Goal: Navigation & Orientation: Find specific page/section

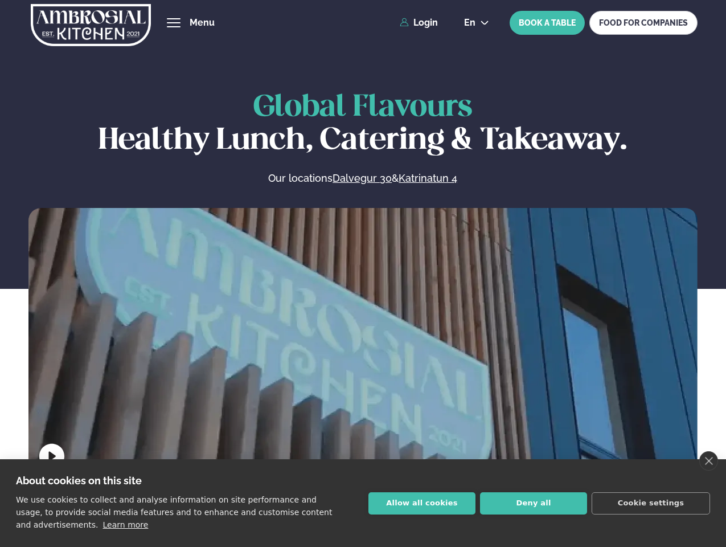
click at [709, 461] on link "close" at bounding box center [709, 460] width 19 height 19
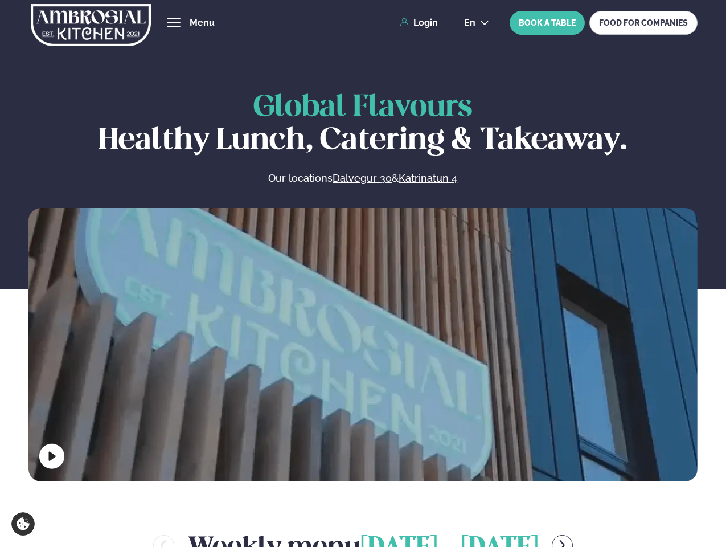
click at [174, 23] on span "hamburger" at bounding box center [174, 23] width 10 height 10
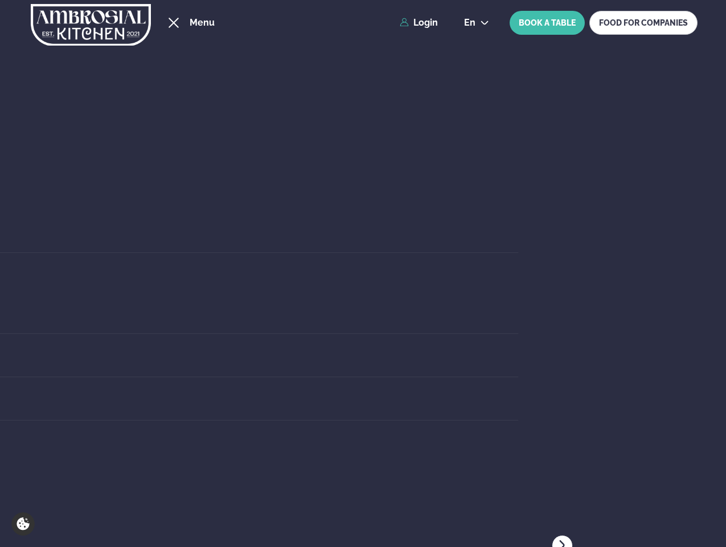
click at [476, 23] on span "en" at bounding box center [469, 22] width 11 height 9
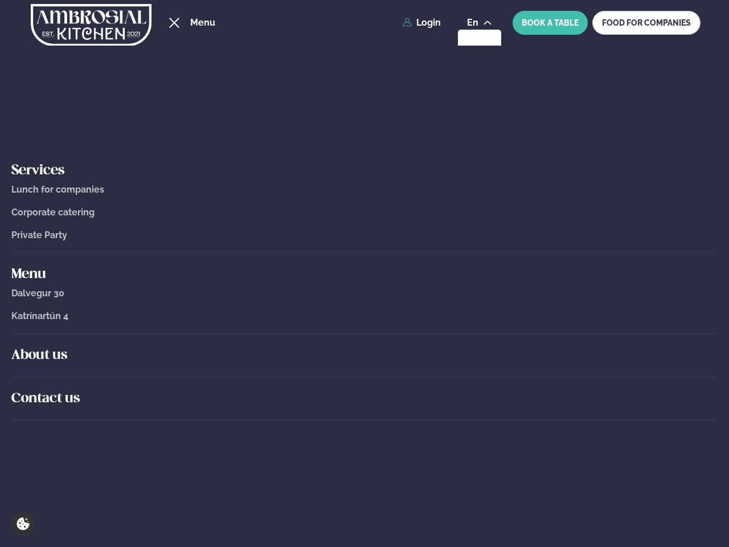
click at [363, 375] on div "About us" at bounding box center [364, 355] width 706 height 43
